Goal: Information Seeking & Learning: Learn about a topic

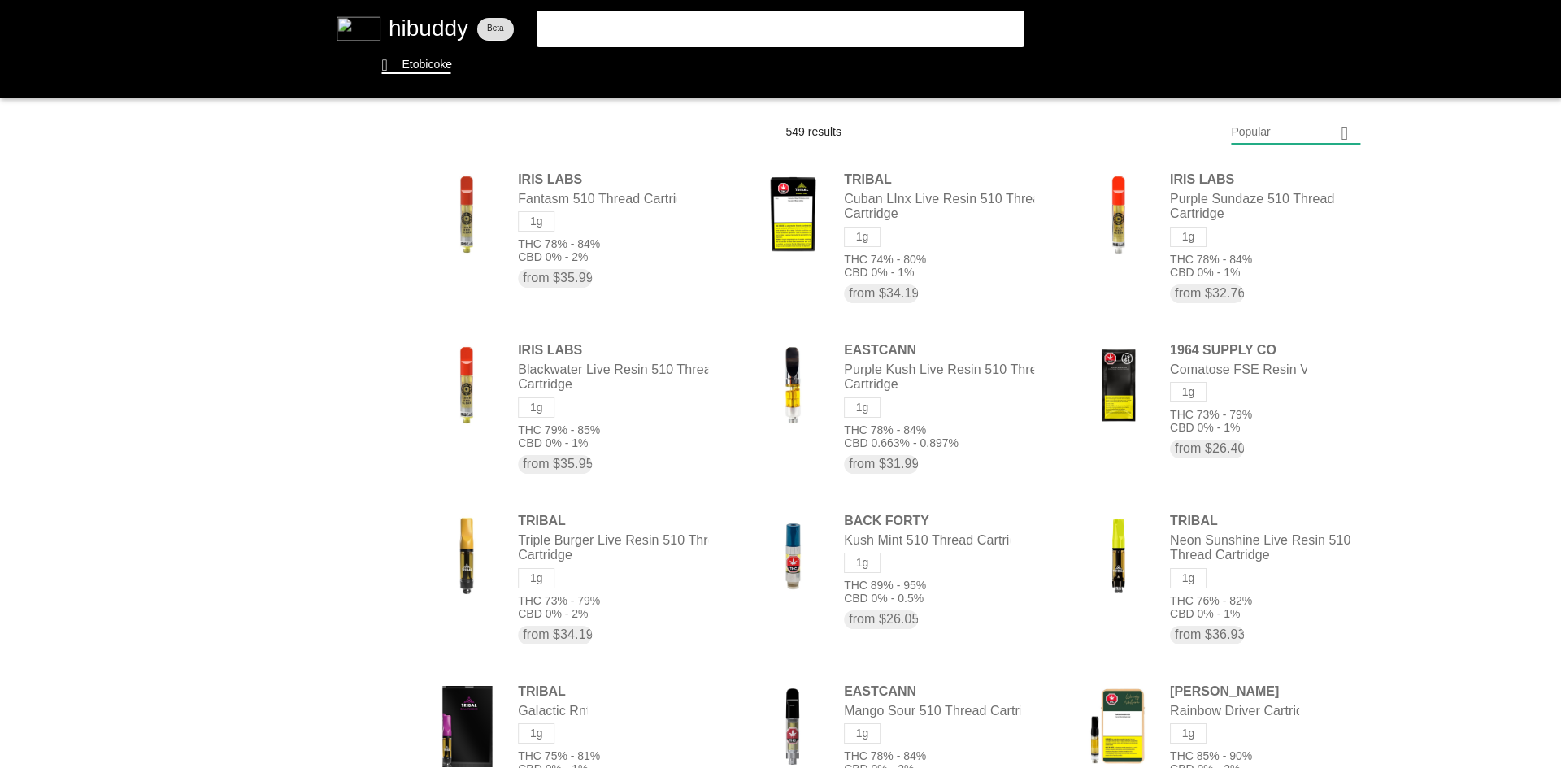
click at [1318, 157] on flt-glass-pane at bounding box center [780, 384] width 1561 height 768
click at [1324, 126] on flt-glass-pane at bounding box center [780, 384] width 1561 height 768
click at [1312, 173] on flt-glass-pane at bounding box center [780, 384] width 1561 height 768
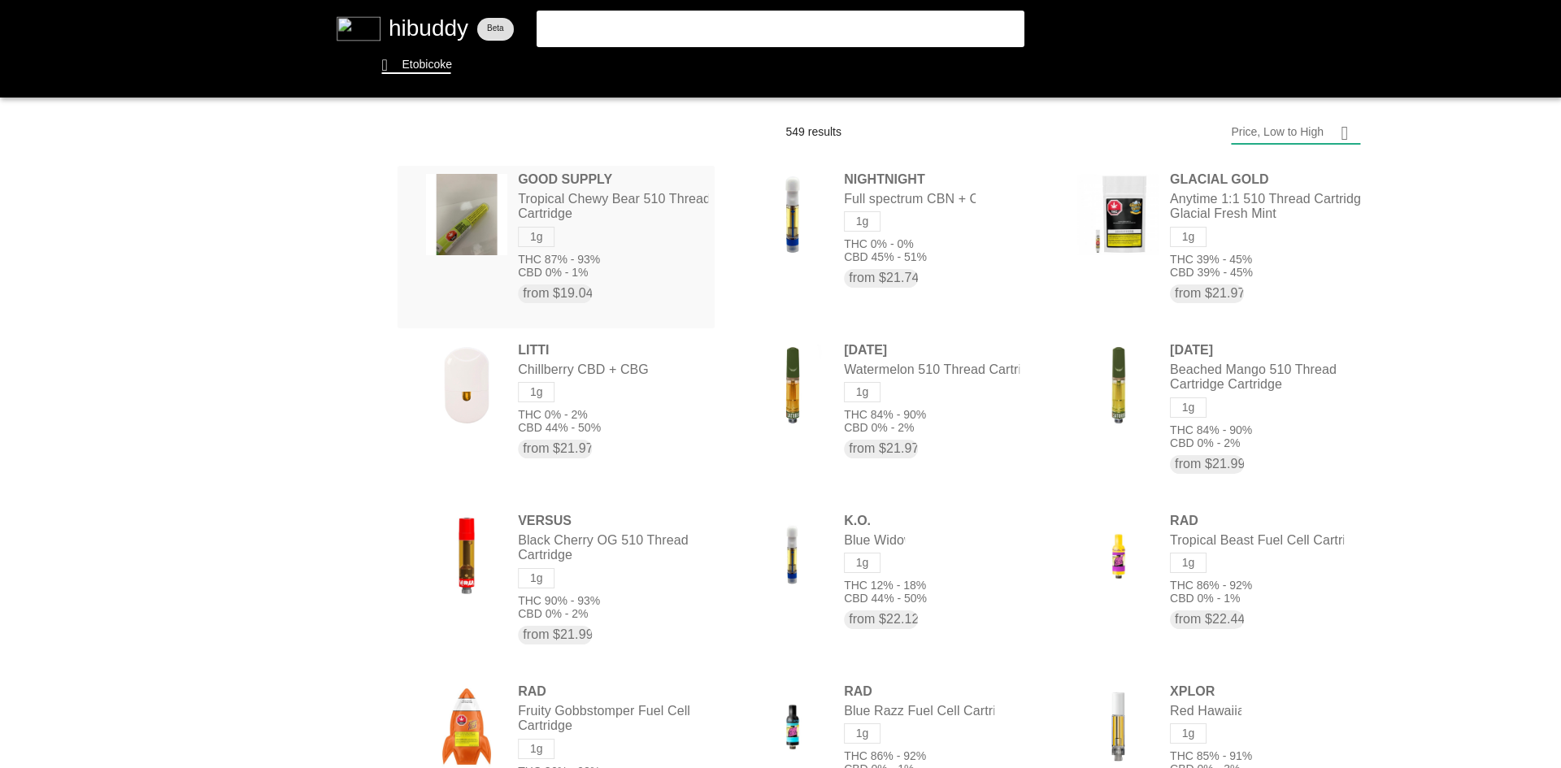
click at [598, 195] on flt-glass-pane at bounding box center [780, 384] width 1561 height 768
click at [617, 189] on flt-glass-pane at bounding box center [780, 384] width 1561 height 768
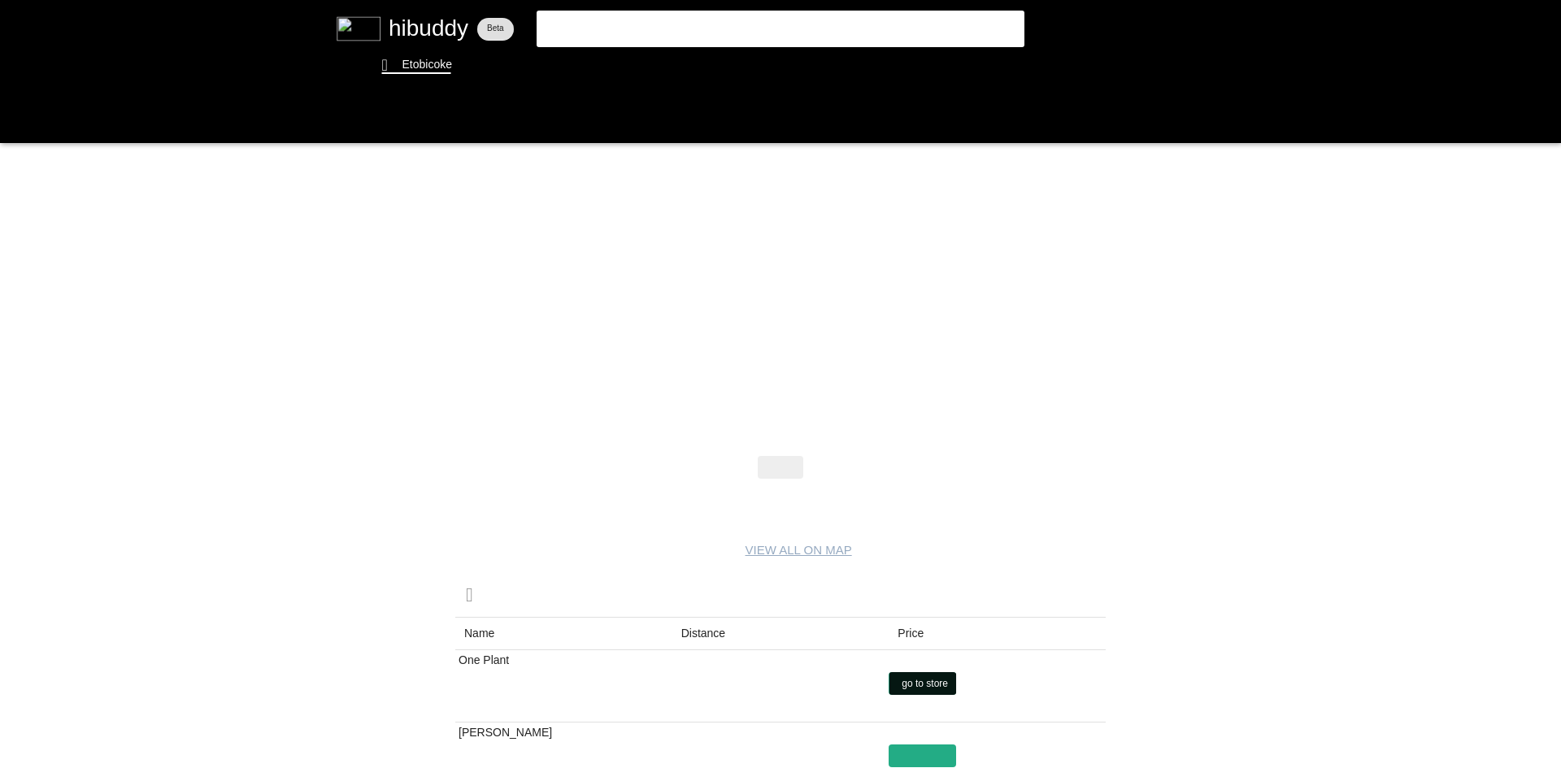
click at [924, 676] on flt-glass-pane at bounding box center [780, 384] width 1561 height 768
